Goal: Task Accomplishment & Management: Complete application form

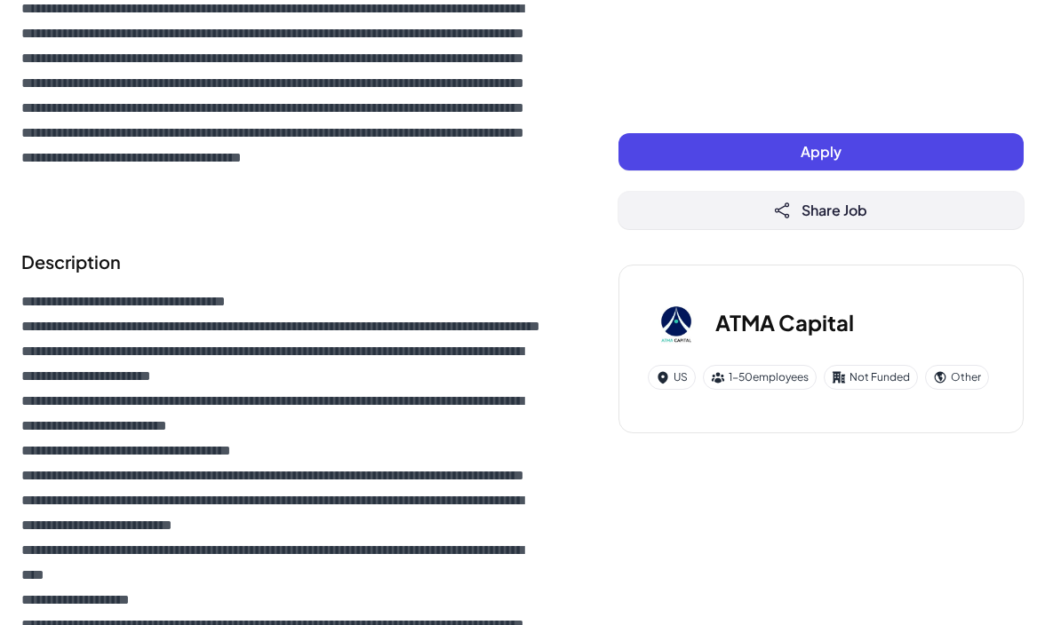
scroll to position [493, 0]
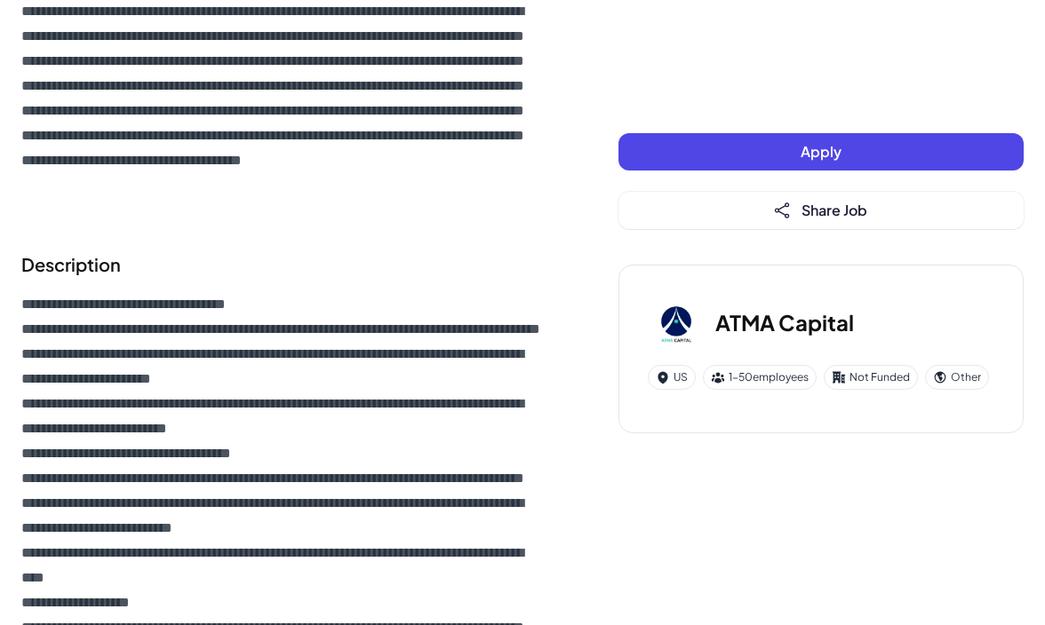
click at [778, 154] on button "Apply" at bounding box center [820, 151] width 405 height 37
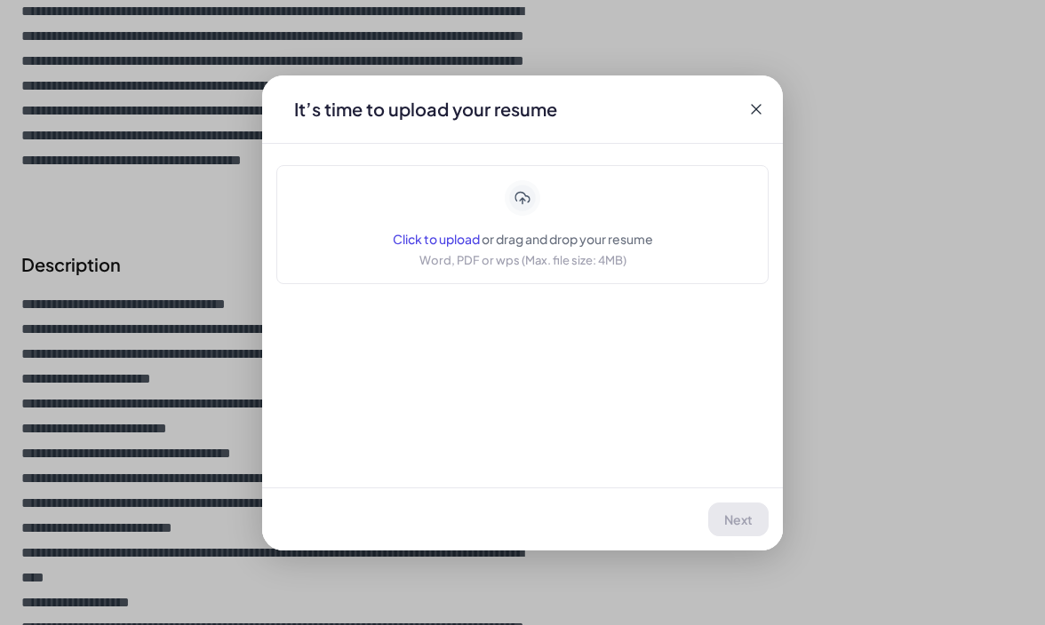
click at [450, 240] on span "Click to upload" at bounding box center [436, 239] width 87 height 16
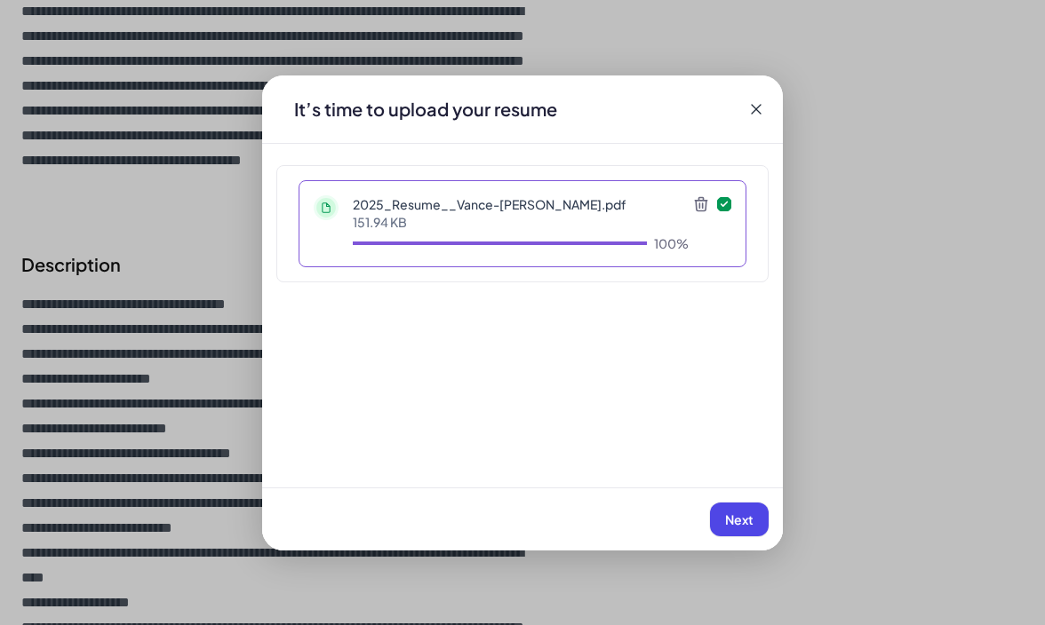
click at [742, 519] on span "Next" at bounding box center [739, 520] width 28 height 16
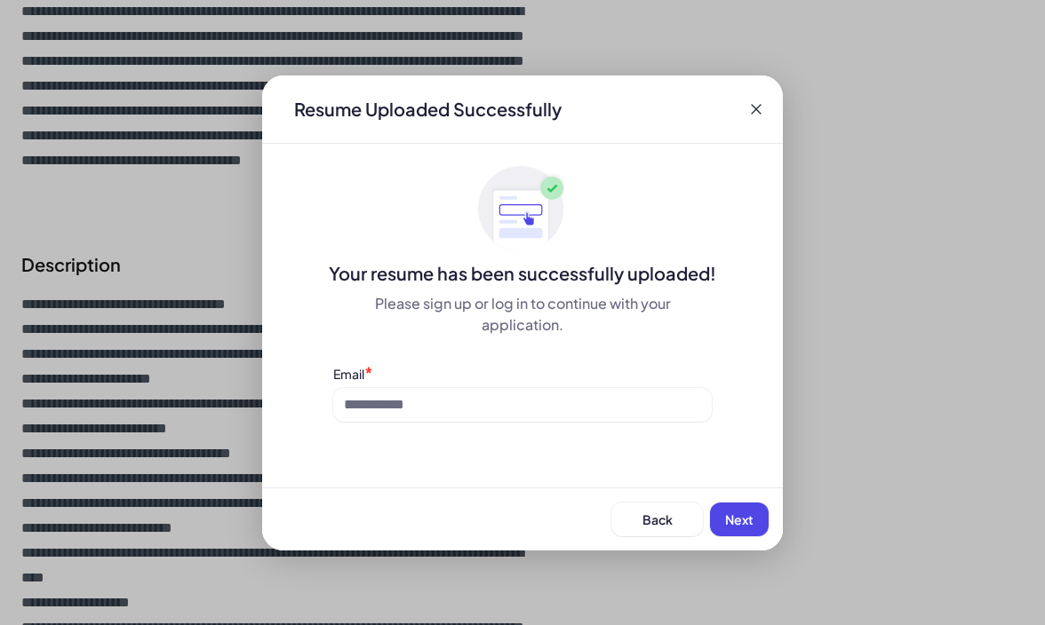
click at [597, 386] on div "Email *" at bounding box center [522, 393] width 378 height 58
click at [597, 395] on input at bounding box center [522, 405] width 378 height 34
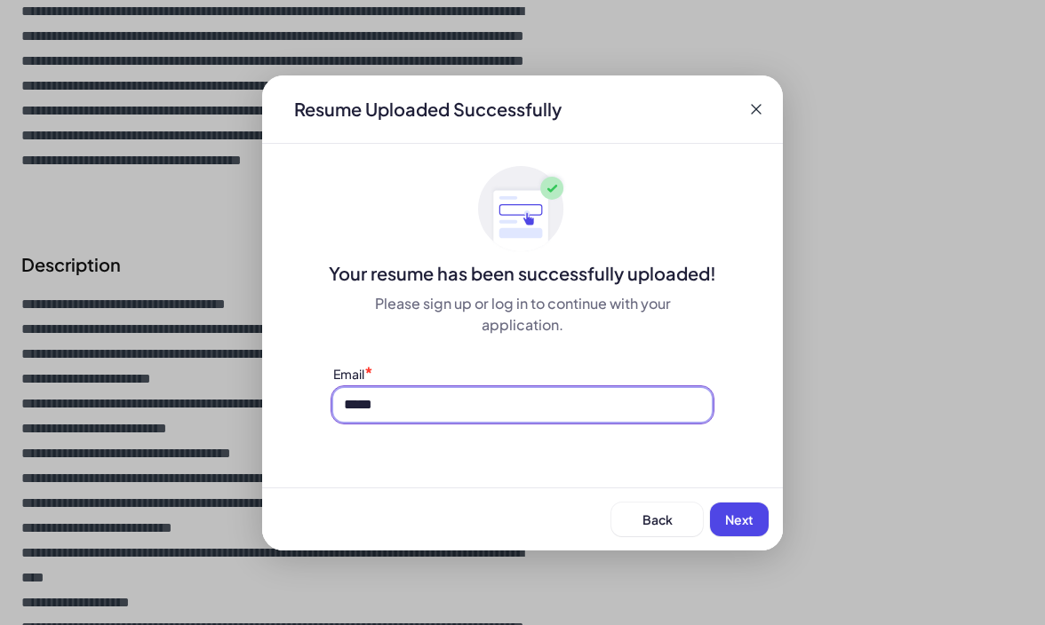
type input "**********"
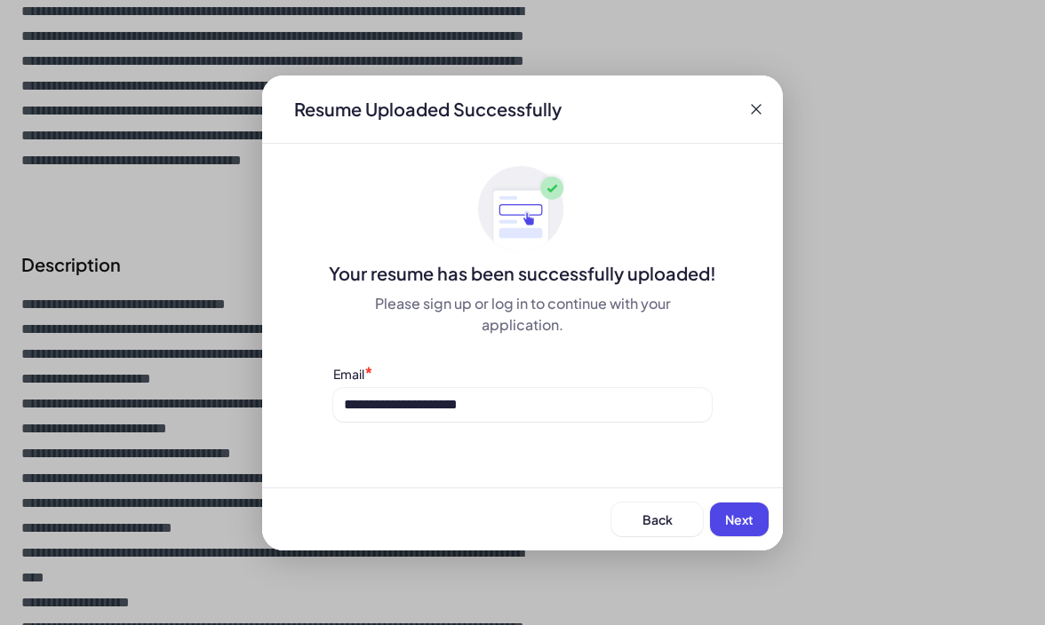
click at [724, 516] on button "Next" at bounding box center [739, 520] width 59 height 34
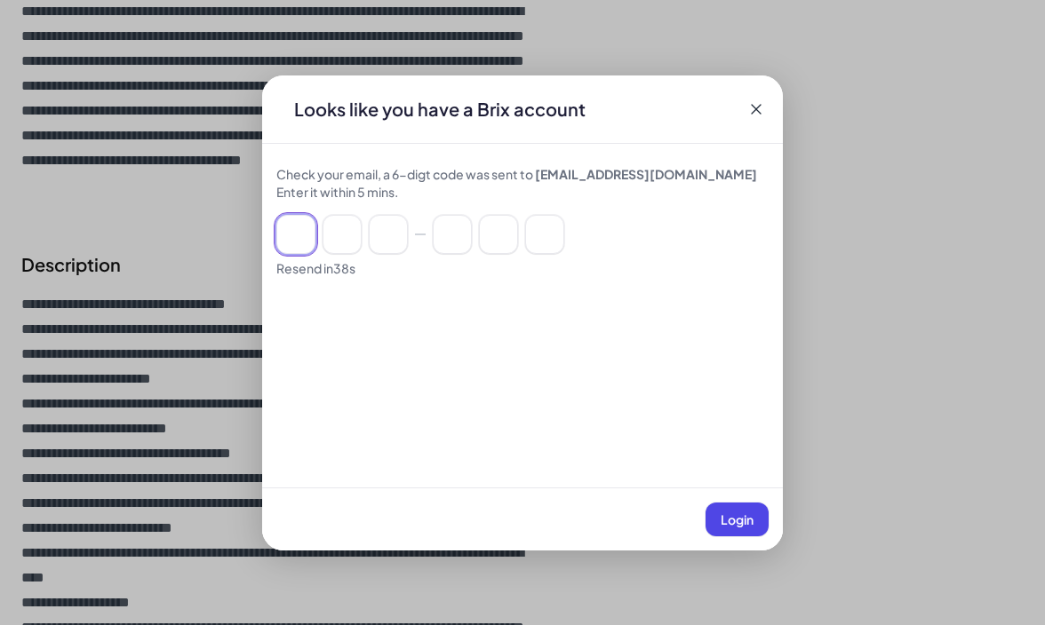
click at [294, 233] on input at bounding box center [295, 234] width 39 height 39
paste input "******"
type input "*"
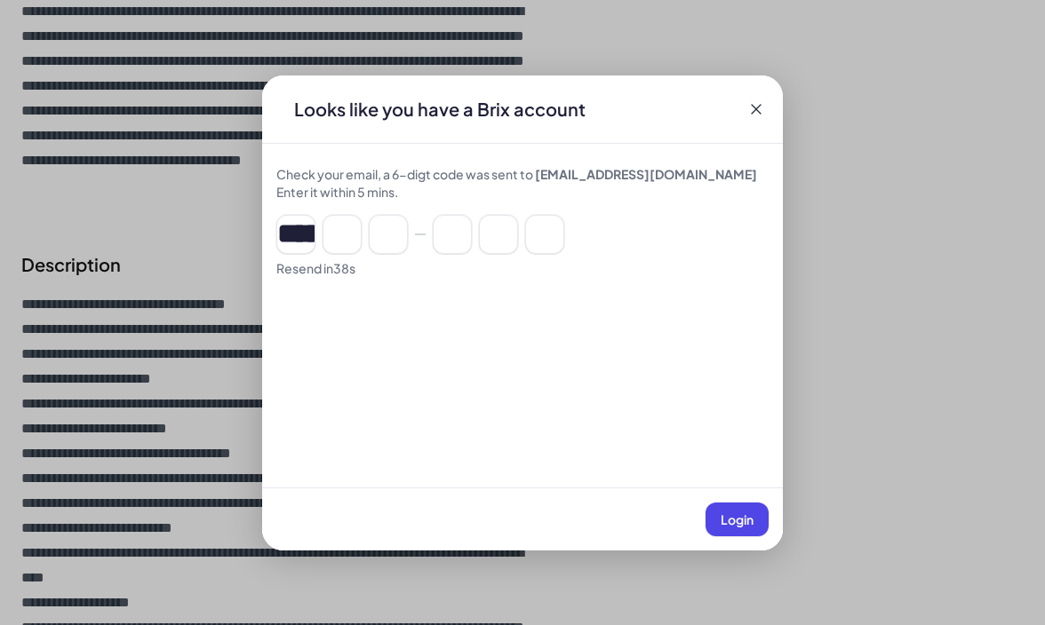
type input "*"
click at [729, 514] on span "Login" at bounding box center [737, 520] width 33 height 16
